Goal: Transaction & Acquisition: Purchase product/service

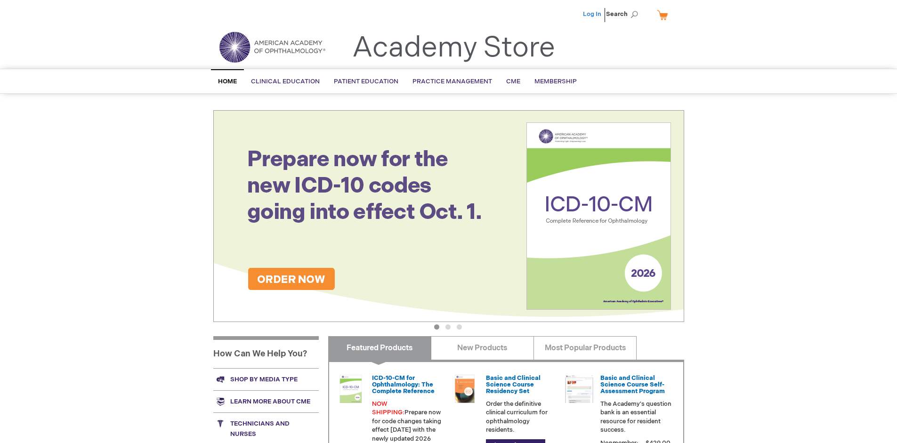
click at [593, 14] on link "Log In" at bounding box center [592, 14] width 18 height 8
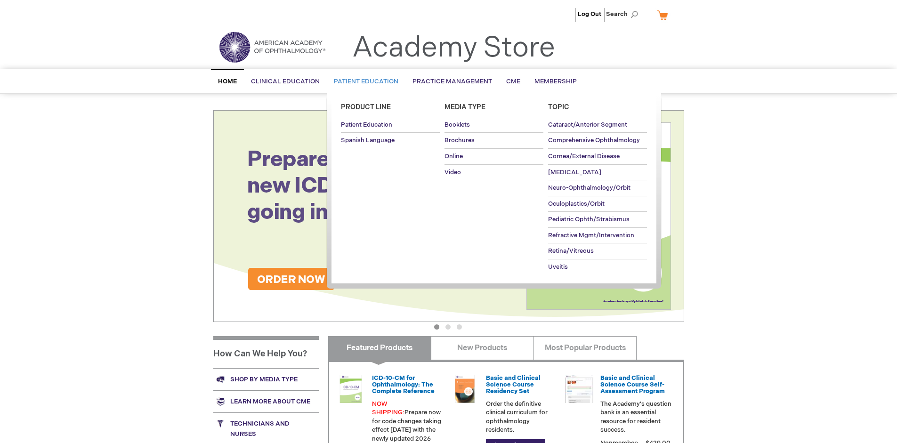
click at [364, 81] on span "Patient Education" at bounding box center [366, 82] width 65 height 8
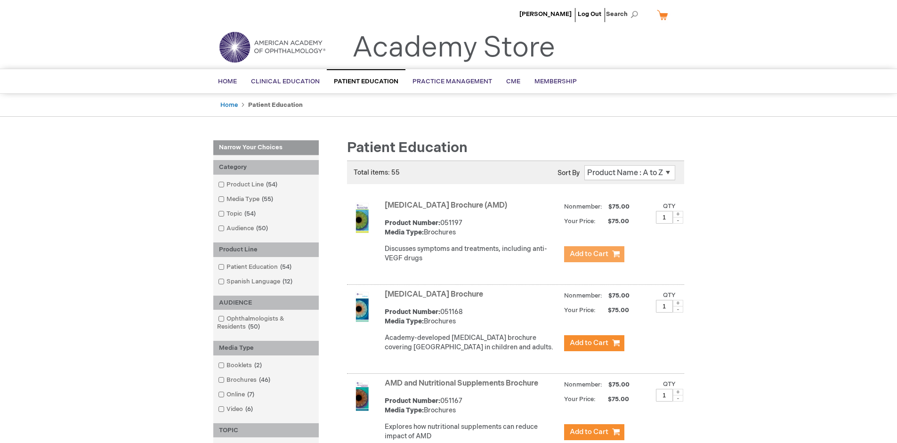
click at [594, 254] on span "Add to Cart" at bounding box center [589, 254] width 39 height 9
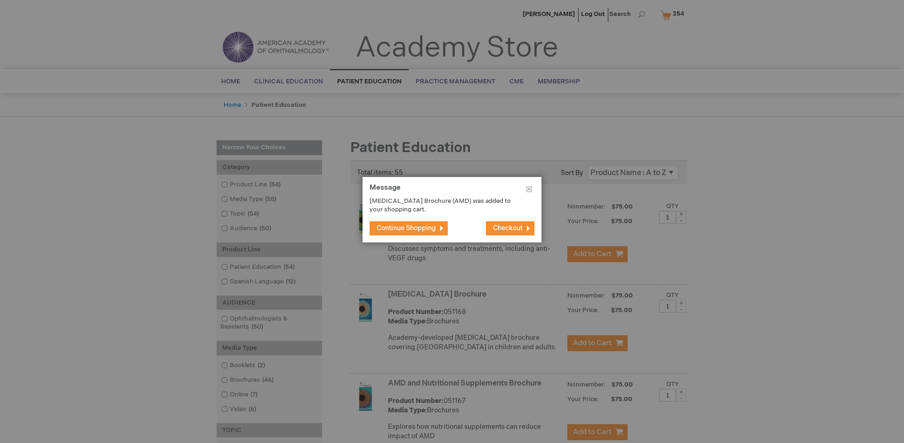
click at [406, 228] on span "Continue Shopping" at bounding box center [406, 228] width 59 height 8
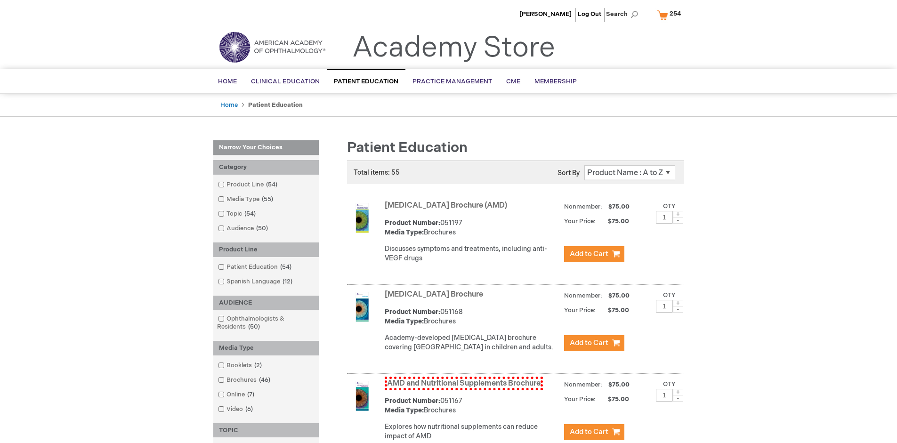
click at [463, 390] on link "AMD and Nutritional Supplements Brochure" at bounding box center [464, 384] width 158 height 14
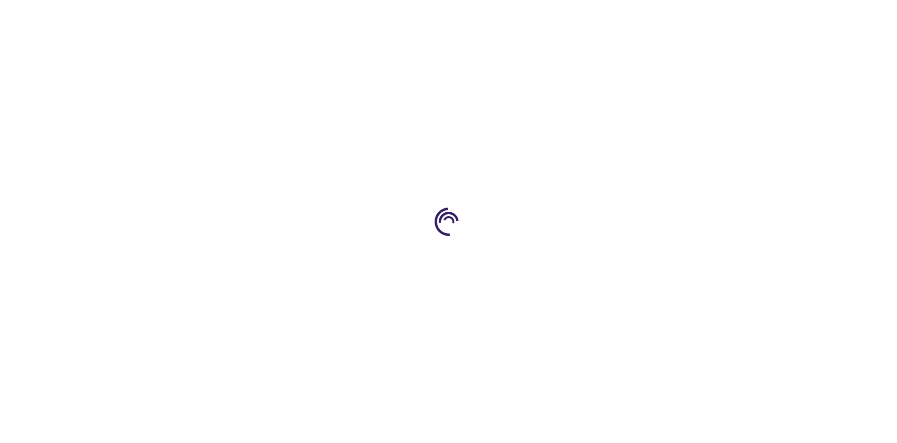
type input "1"
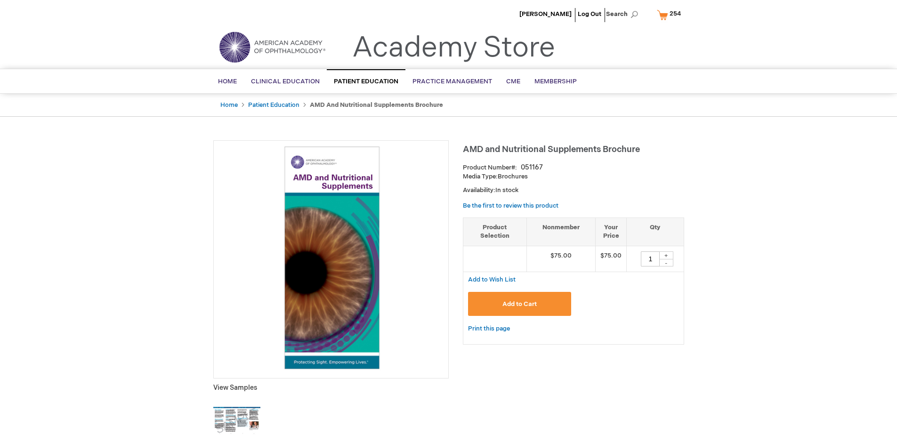
click at [519, 304] on span "Add to Cart" at bounding box center [519, 304] width 34 height 8
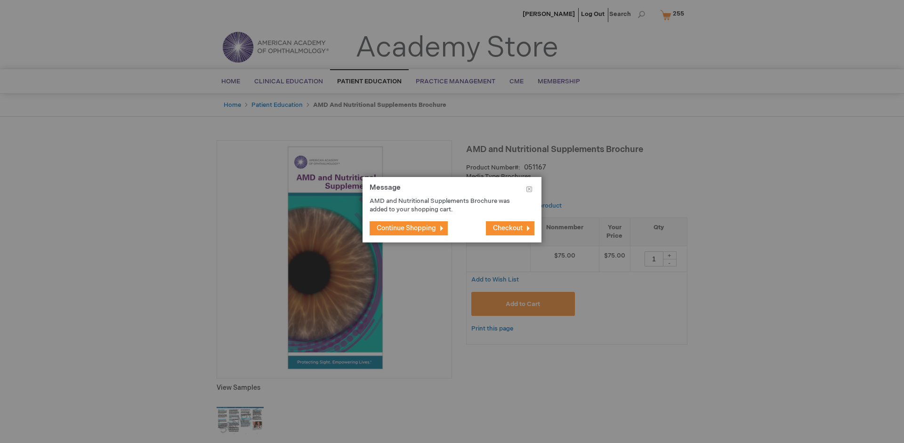
click at [406, 228] on span "Continue Shopping" at bounding box center [406, 228] width 59 height 8
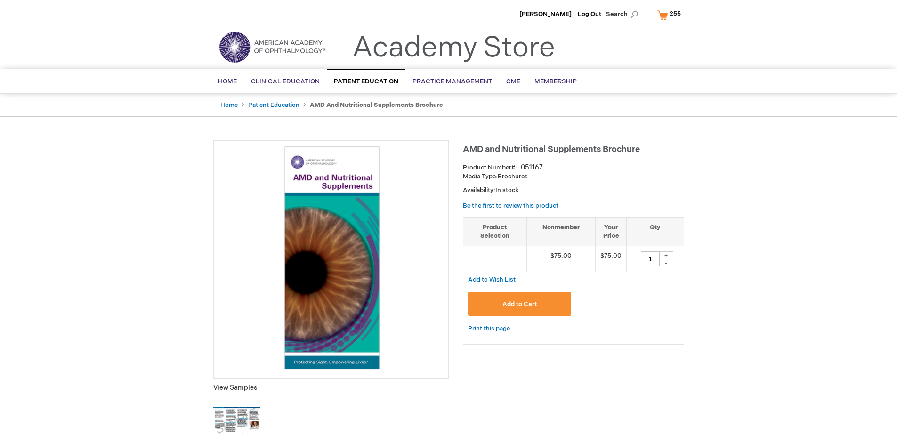
click at [670, 15] on span "255" at bounding box center [675, 14] width 11 height 8
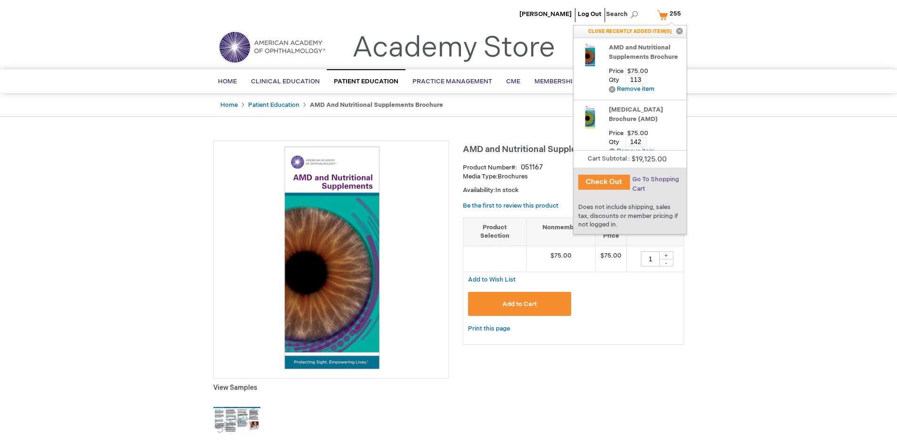
click at [654, 179] on span "Go To Shopping Cart" at bounding box center [655, 184] width 47 height 17
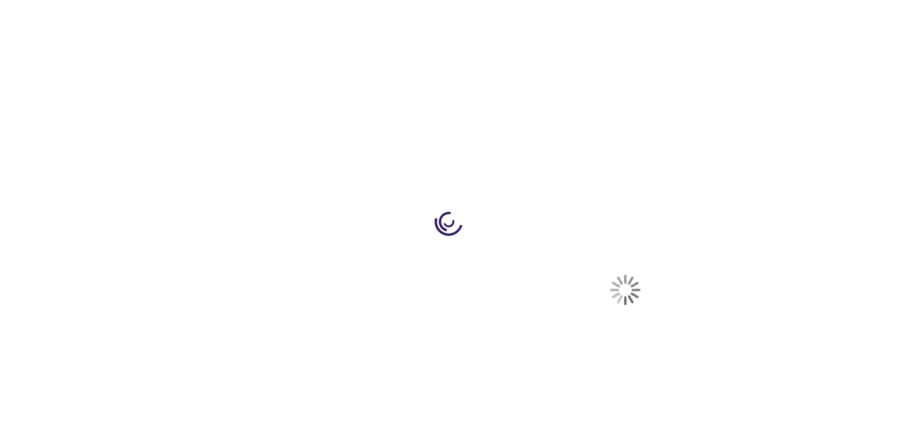
select select "US"
select select "41"
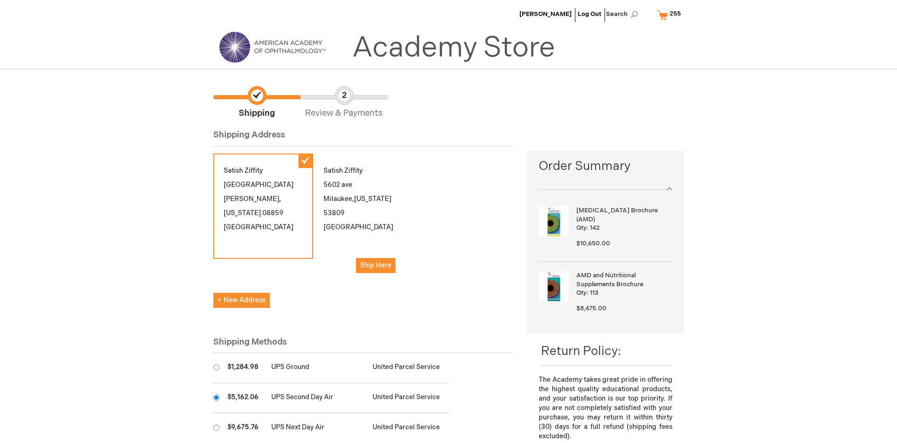
click at [216, 397] on input "radio" at bounding box center [216, 398] width 6 height 6
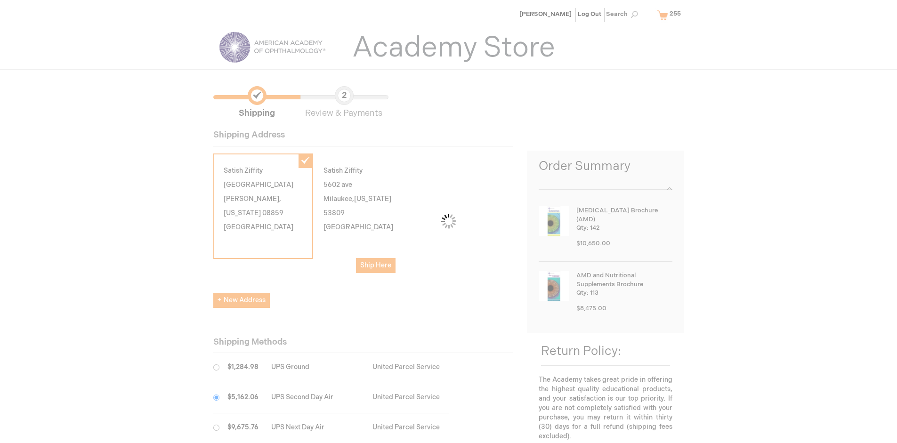
scroll to position [47, 0]
